Goal: Task Accomplishment & Management: Use online tool/utility

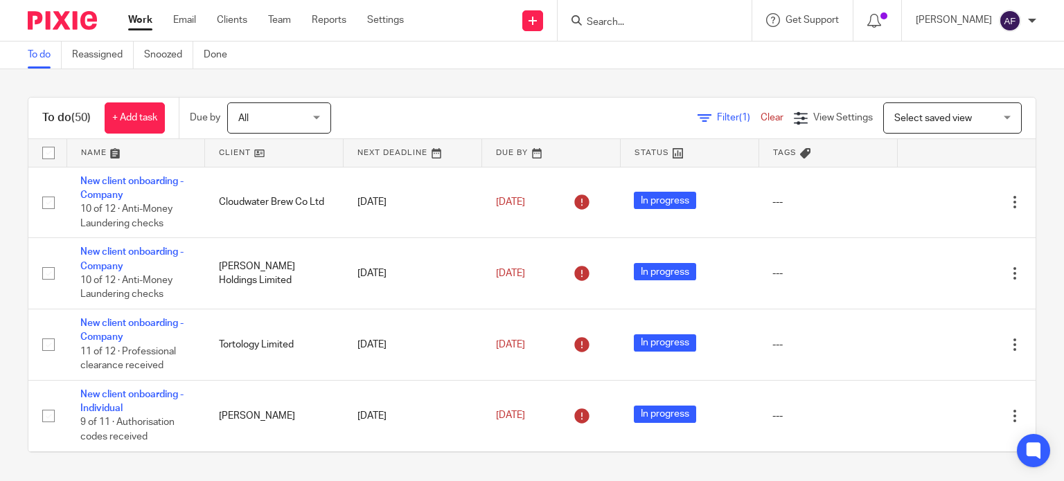
click at [616, 24] on input "Search" at bounding box center [647, 23] width 125 height 12
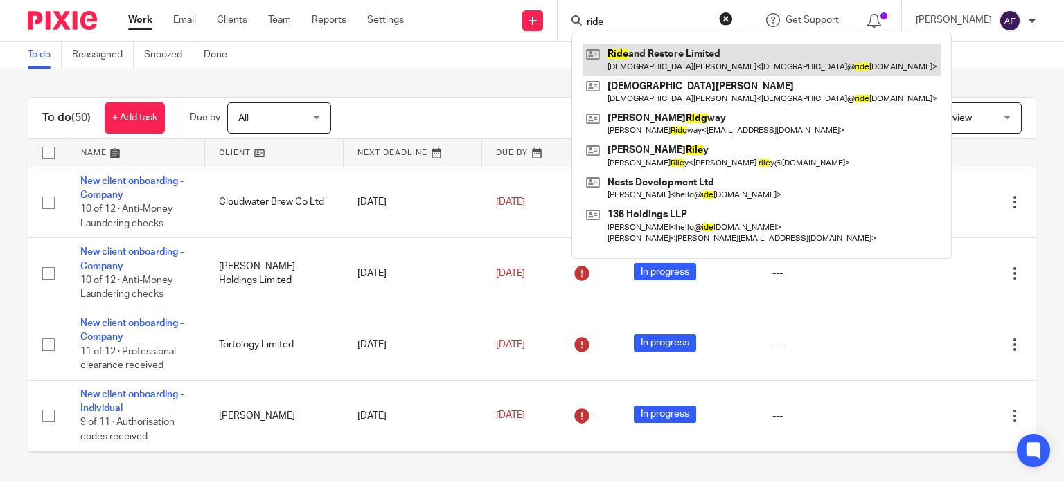
type input "ride"
click at [637, 56] on link at bounding box center [762, 60] width 358 height 32
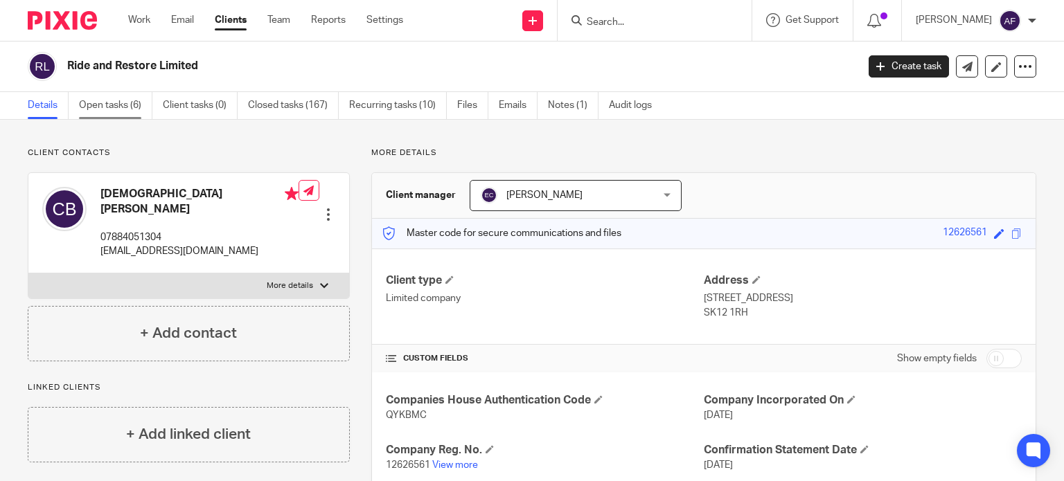
click at [121, 107] on link "Open tasks (6)" at bounding box center [115, 105] width 73 height 27
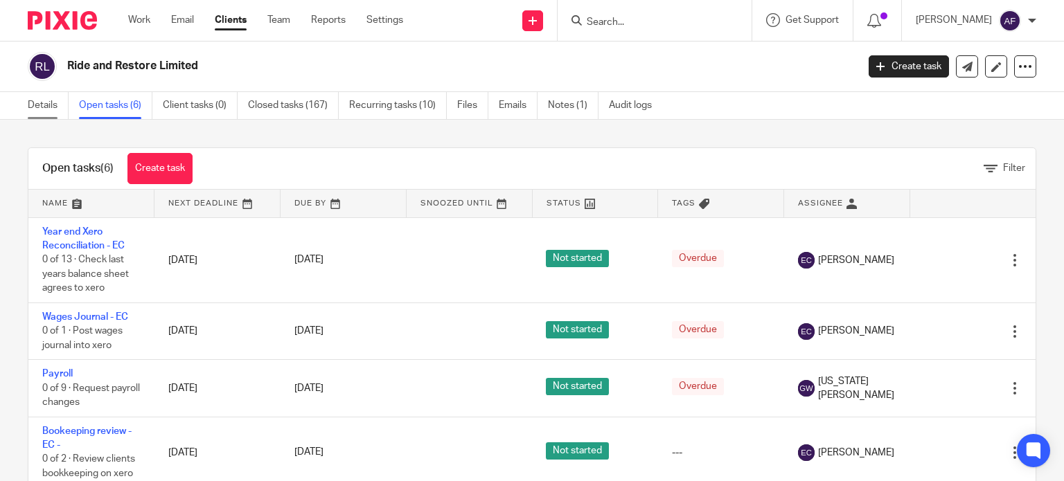
click at [51, 108] on link "Details" at bounding box center [48, 105] width 41 height 27
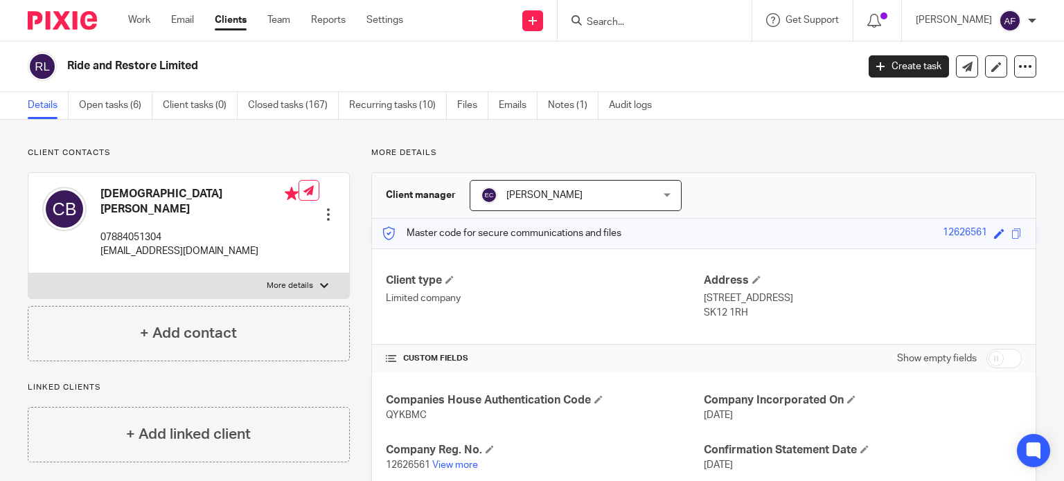
click at [625, 21] on input "Search" at bounding box center [647, 23] width 125 height 12
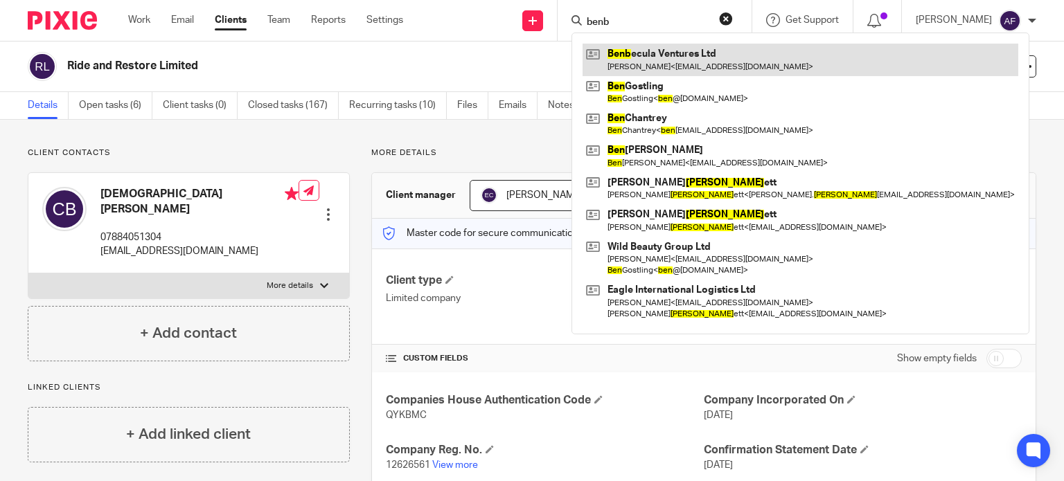
type input "benb"
click at [646, 56] on link at bounding box center [801, 60] width 436 height 32
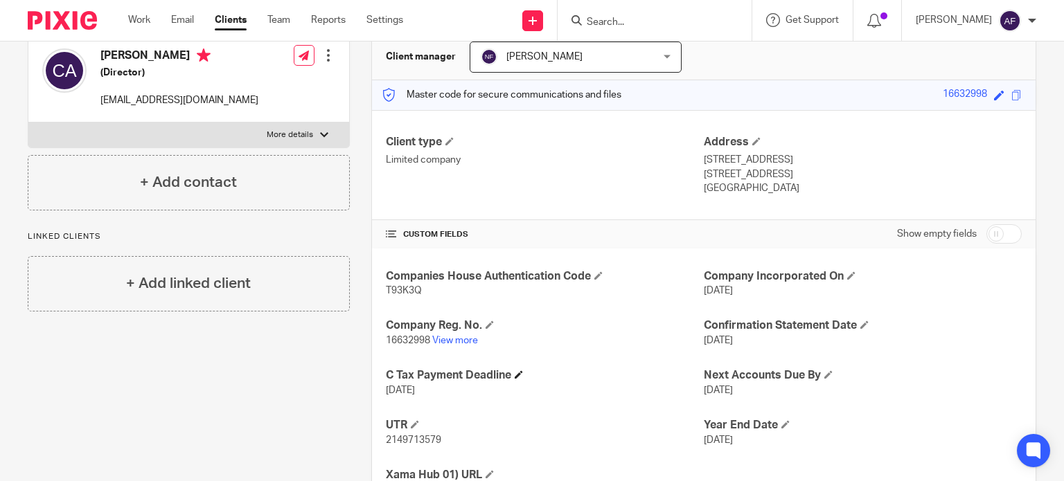
scroll to position [69, 0]
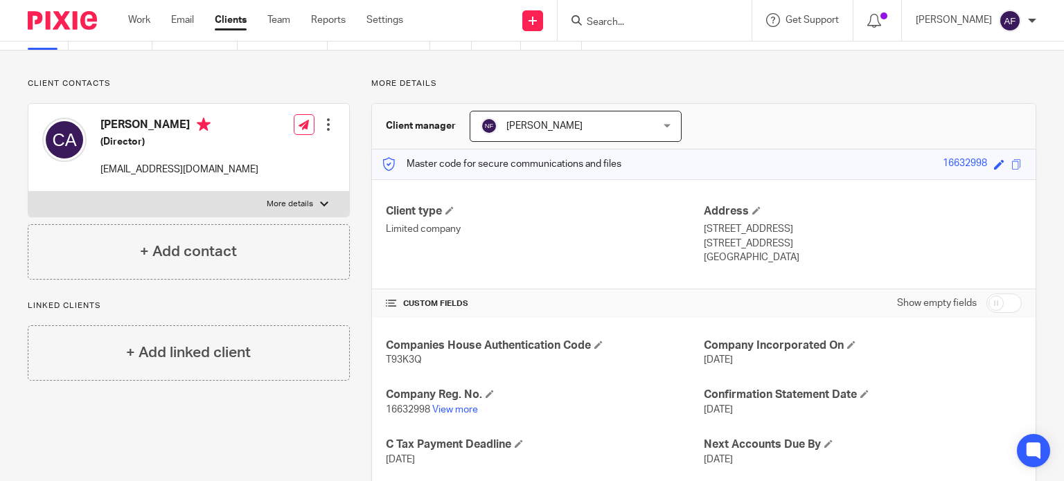
click at [646, 21] on input "Search" at bounding box center [647, 23] width 125 height 12
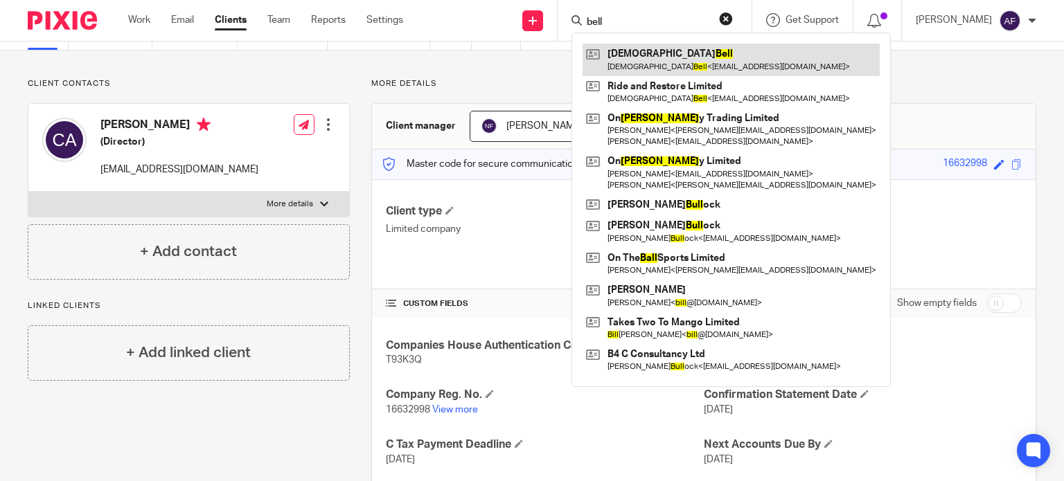
type input "bell"
click at [659, 62] on link at bounding box center [731, 60] width 297 height 32
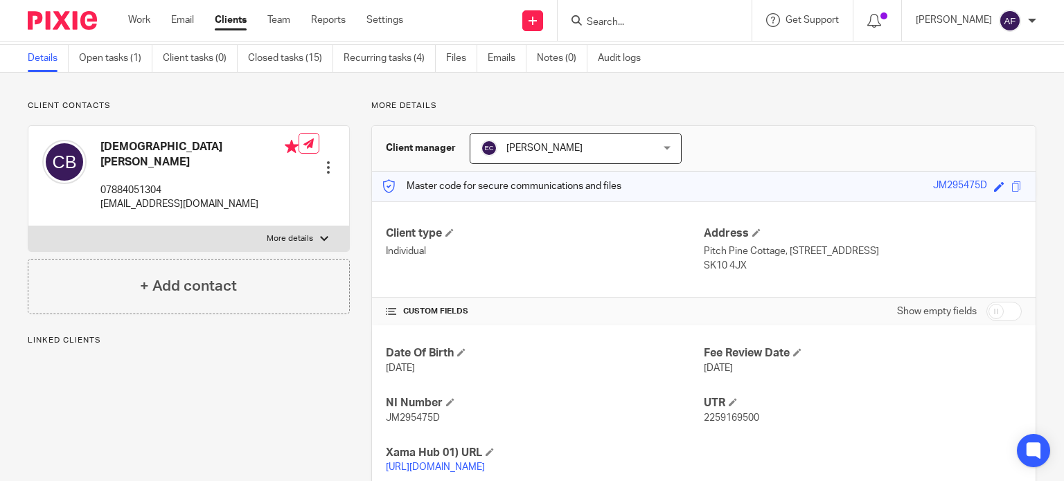
scroll to position [69, 0]
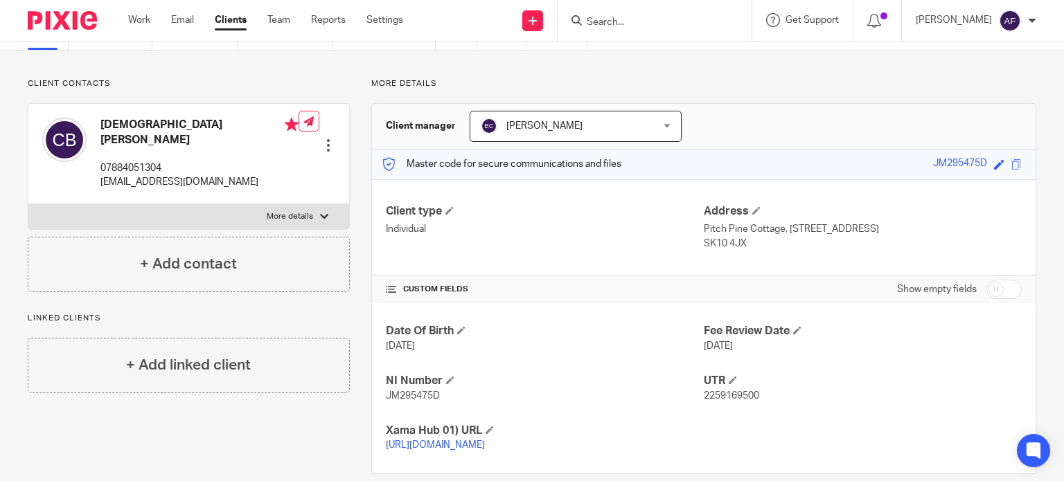
click at [870, 229] on p "Pitch Pine Cottage, 3 dangerous corner, Brookledge lane, Adlington" at bounding box center [863, 229] width 318 height 14
click at [869, 229] on p "Pitch Pine Cottage, 3 dangerous corner, Brookledge lane, Adlington" at bounding box center [863, 229] width 318 height 14
drag, startPoint x: 866, startPoint y: 229, endPoint x: 698, endPoint y: 230, distance: 167.6
click at [704, 230] on p "Pitch Pine Cottage, 3 dangerous corner, Brookledge lane, Adlington" at bounding box center [863, 229] width 318 height 14
copy p "Pitch Pine Cottage, 3 dangerous corner"
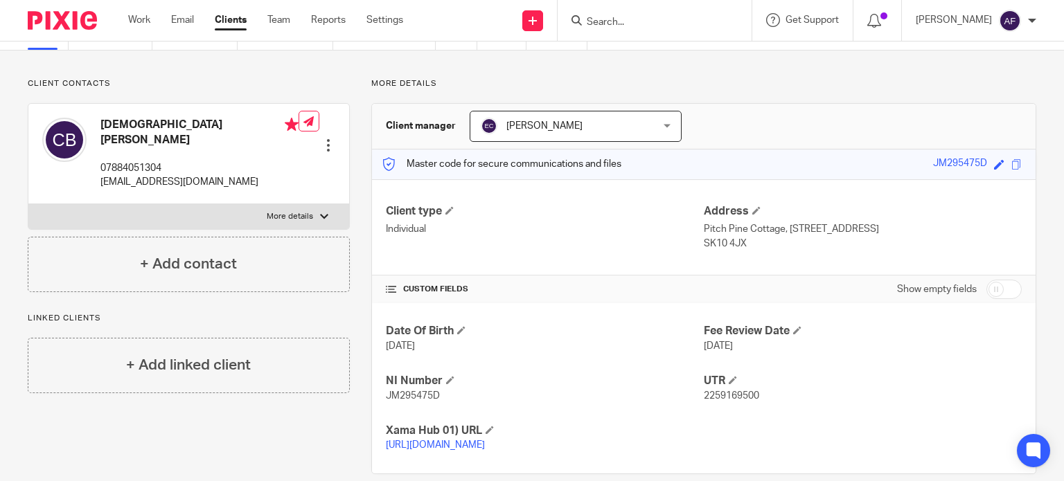
copy p "Pitch Pine Cottage, 3 dangerous corner"
drag, startPoint x: 941, startPoint y: 233, endPoint x: 873, endPoint y: 232, distance: 67.9
click at [873, 232] on p "Pitch Pine Cottage, 3 dangerous corner, Brookledge lane, Adlington" at bounding box center [863, 229] width 318 height 14
copy p "Brookledge lane"
click at [970, 233] on p "Pitch Pine Cottage, 3 dangerous corner, Brookledge lane, Adlington" at bounding box center [863, 229] width 318 height 14
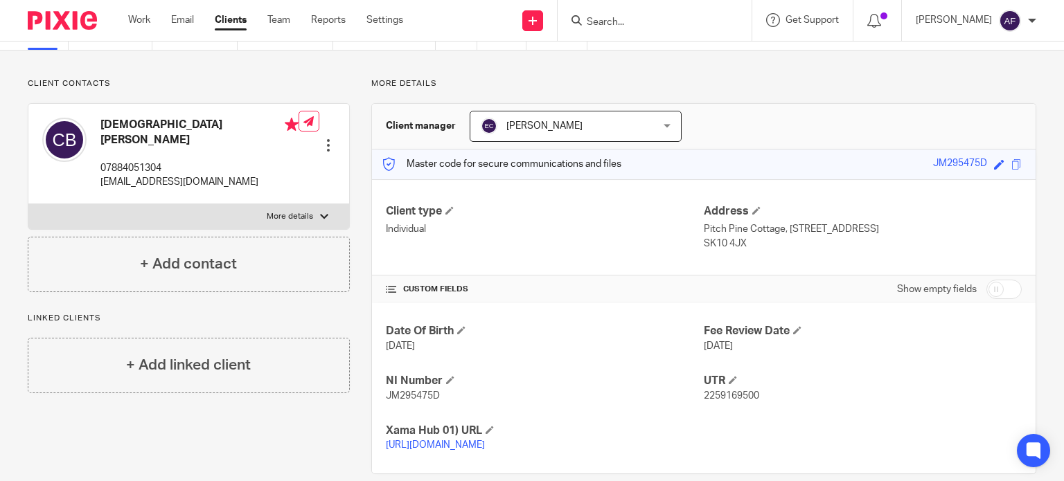
click at [970, 233] on p "Pitch Pine Cottage, 3 dangerous corner, Brookledge lane, Adlington" at bounding box center [863, 229] width 318 height 14
copy p "Adlington"
drag, startPoint x: 745, startPoint y: 243, endPoint x: 698, endPoint y: 243, distance: 47.1
click at [704, 243] on p "SK10 4JX" at bounding box center [863, 244] width 318 height 14
copy p "SK10 4JX"
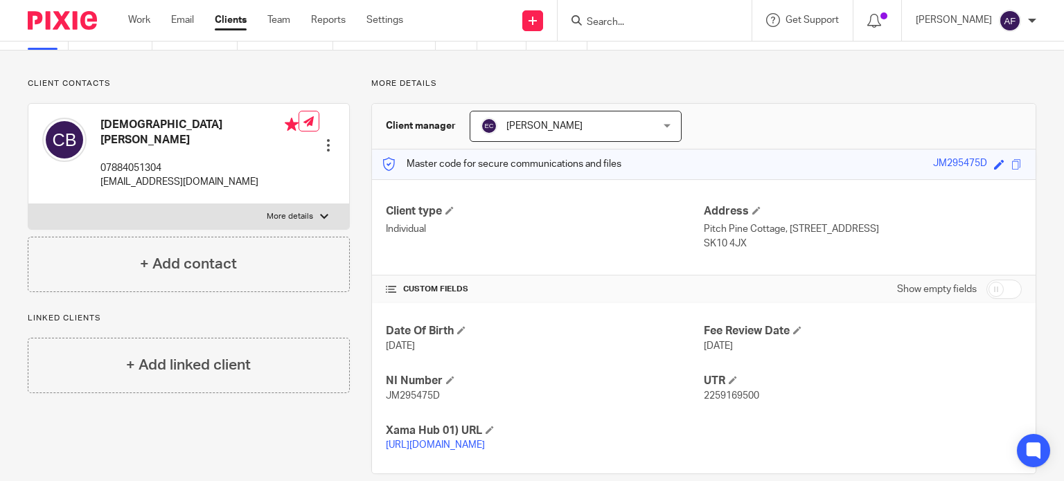
click at [129, 127] on h4 "[DEMOGRAPHIC_DATA][PERSON_NAME]" at bounding box center [199, 133] width 198 height 30
copy h4 "Christian"
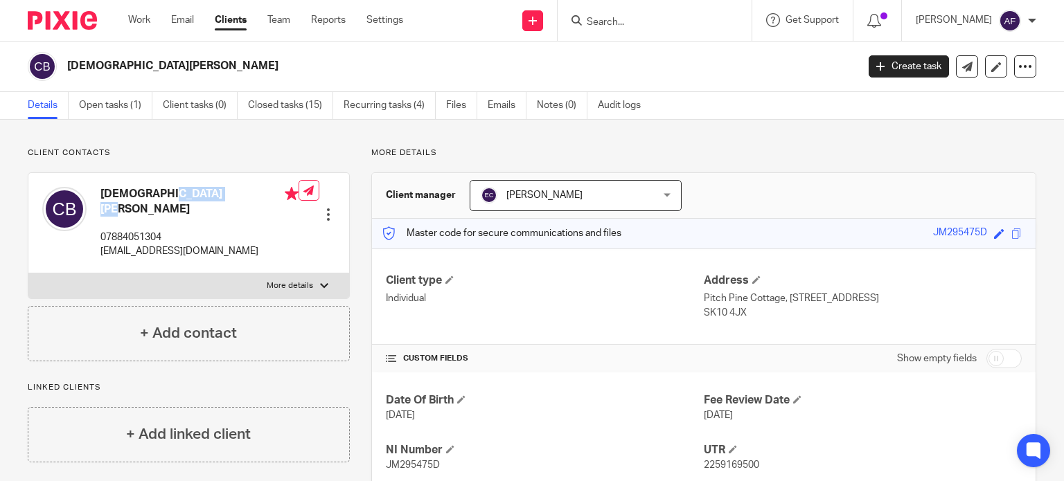
scroll to position [0, 0]
click at [702, 21] on input "Search" at bounding box center [647, 23] width 125 height 12
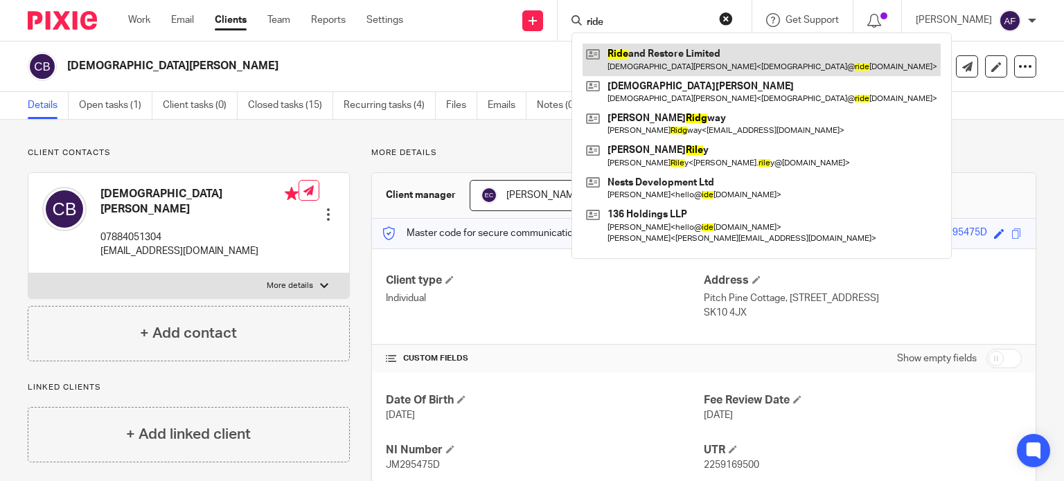
type input "ride"
click at [708, 60] on link at bounding box center [762, 60] width 358 height 32
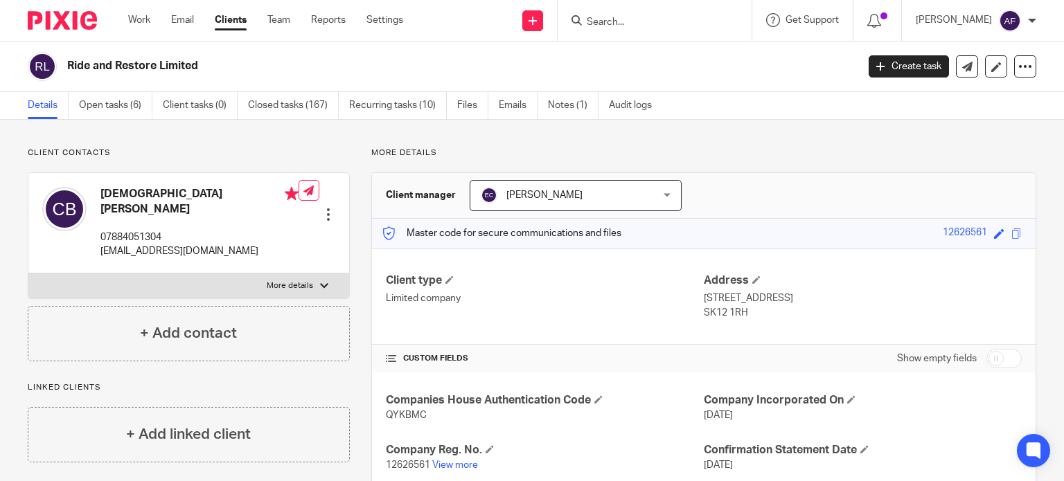
click at [136, 65] on h2 "Ride and Restore Limited" at bounding box center [379, 66] width 625 height 15
copy main "Ride and Restore Limited Create task Update from Companies House Export data Me…"
click at [254, 152] on p "Client contacts" at bounding box center [189, 153] width 322 height 11
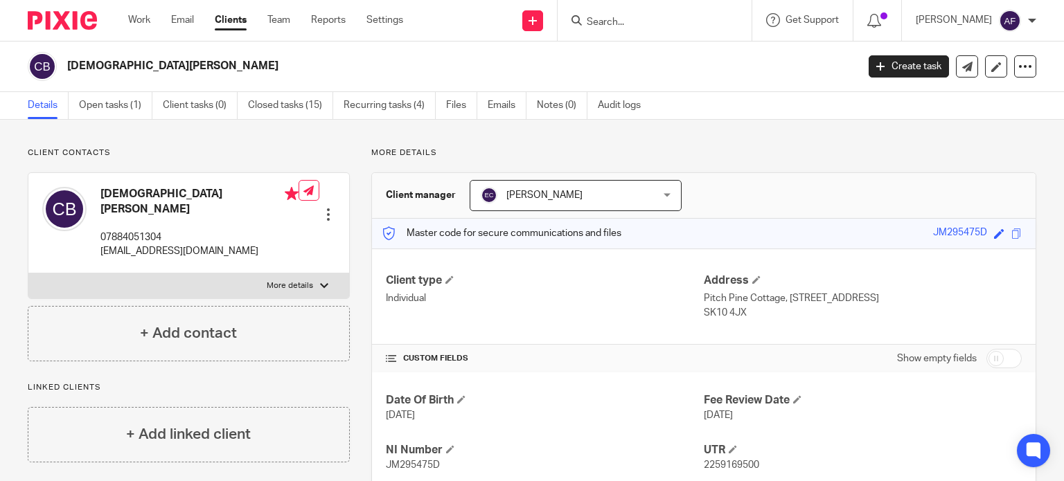
click at [551, 311] on div "Client type Individual" at bounding box center [545, 297] width 318 height 46
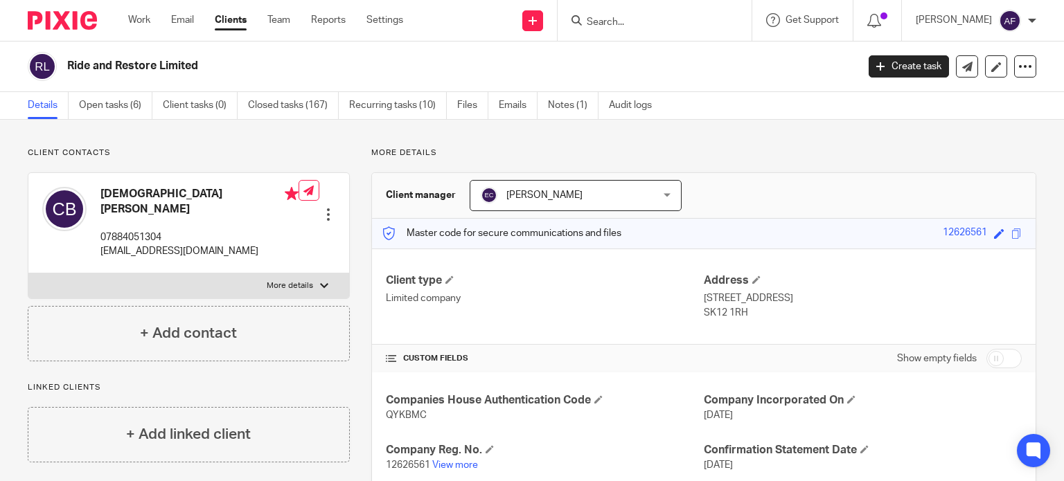
click at [659, 18] on input "Search" at bounding box center [647, 23] width 125 height 12
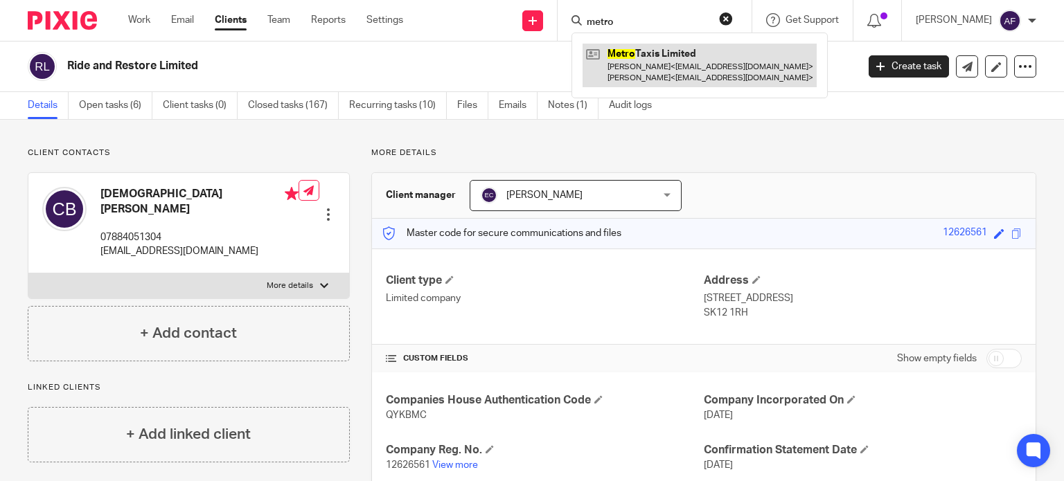
type input "metro"
click at [669, 71] on link at bounding box center [700, 65] width 234 height 43
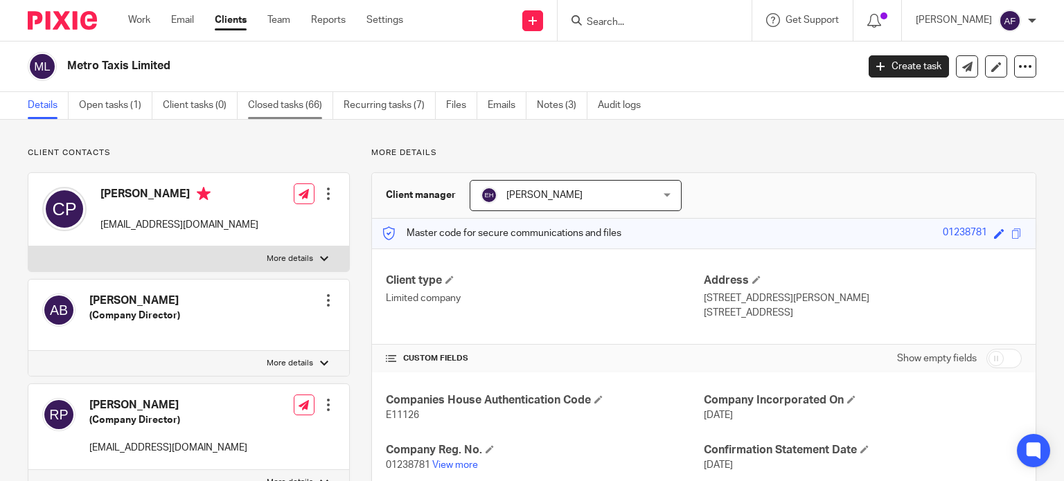
click at [283, 105] on link "Closed tasks (66)" at bounding box center [290, 105] width 85 height 27
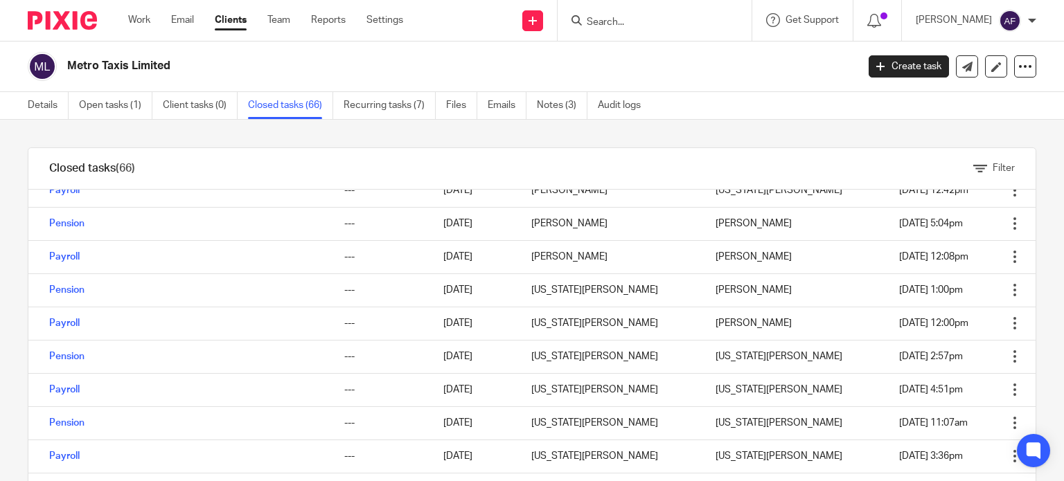
scroll to position [1911, 0]
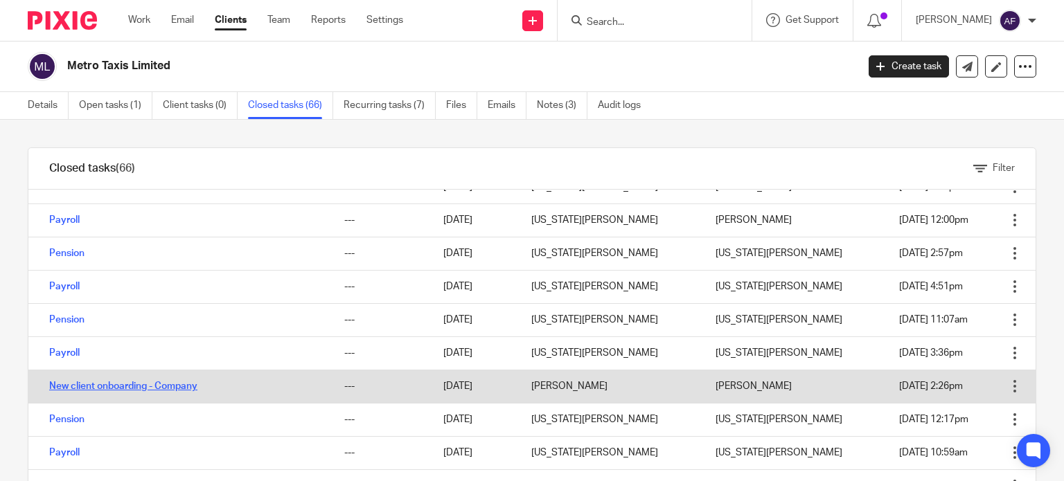
click at [150, 384] on link "New client onboarding - Company" at bounding box center [123, 387] width 148 height 10
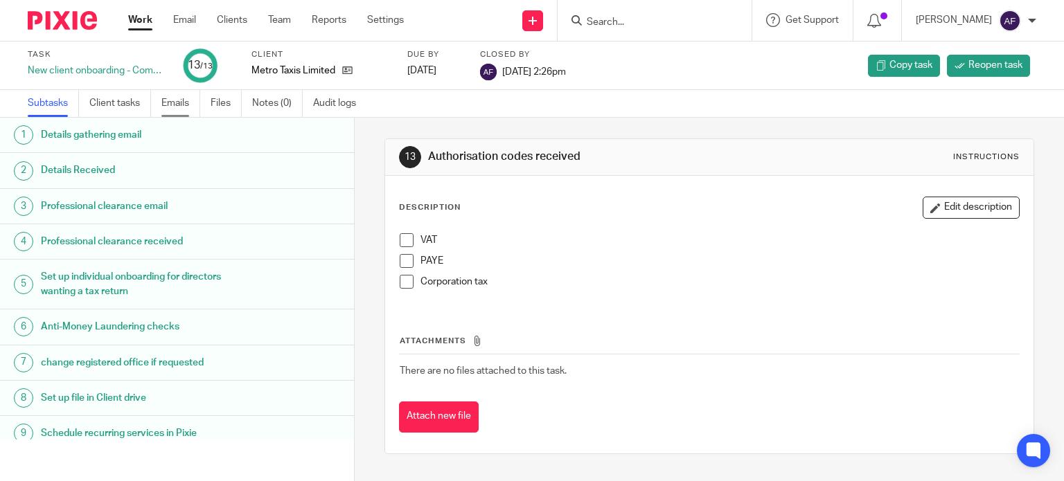
click at [180, 107] on link "Emails" at bounding box center [180, 103] width 39 height 27
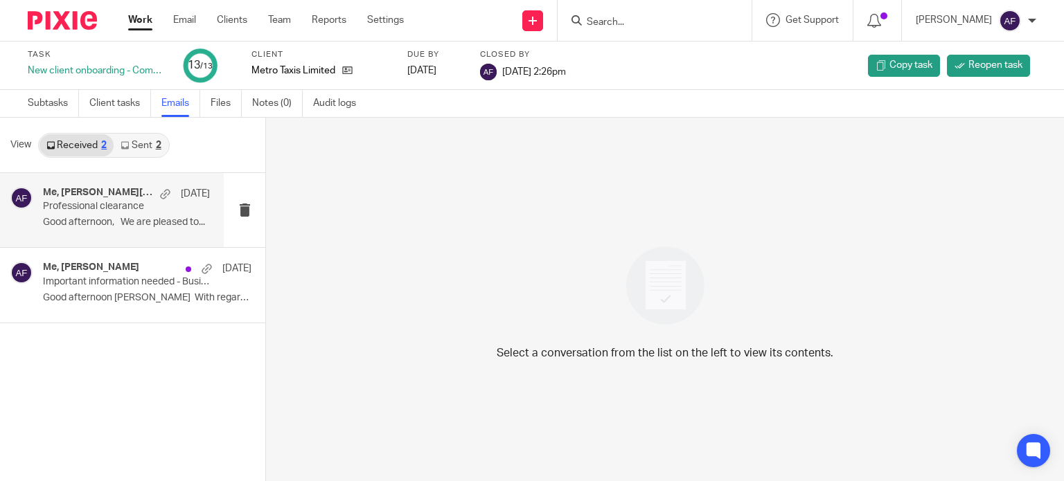
click at [80, 227] on p "Good afternoon, We are pleased to..." at bounding box center [126, 223] width 167 height 12
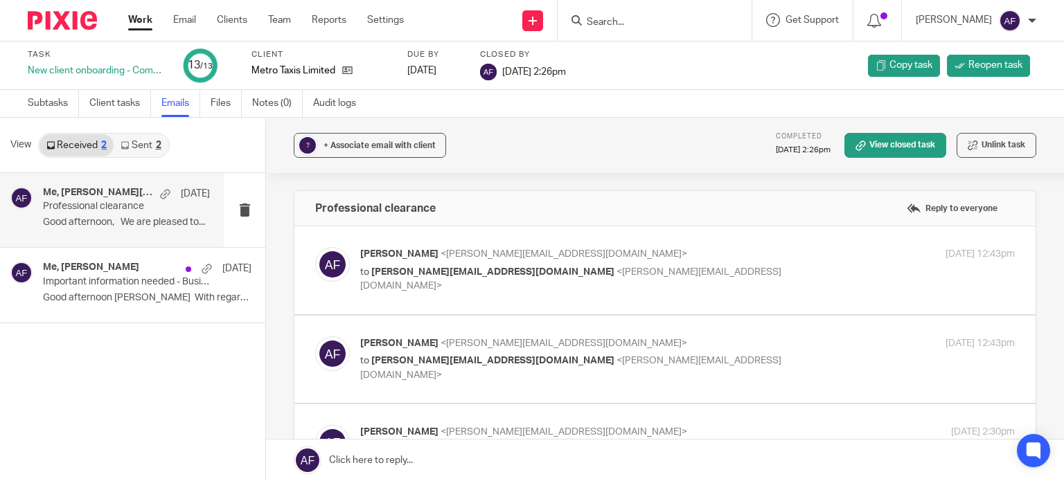
click at [147, 24] on link "Work" at bounding box center [140, 20] width 24 height 14
